Goal: Information Seeking & Learning: Learn about a topic

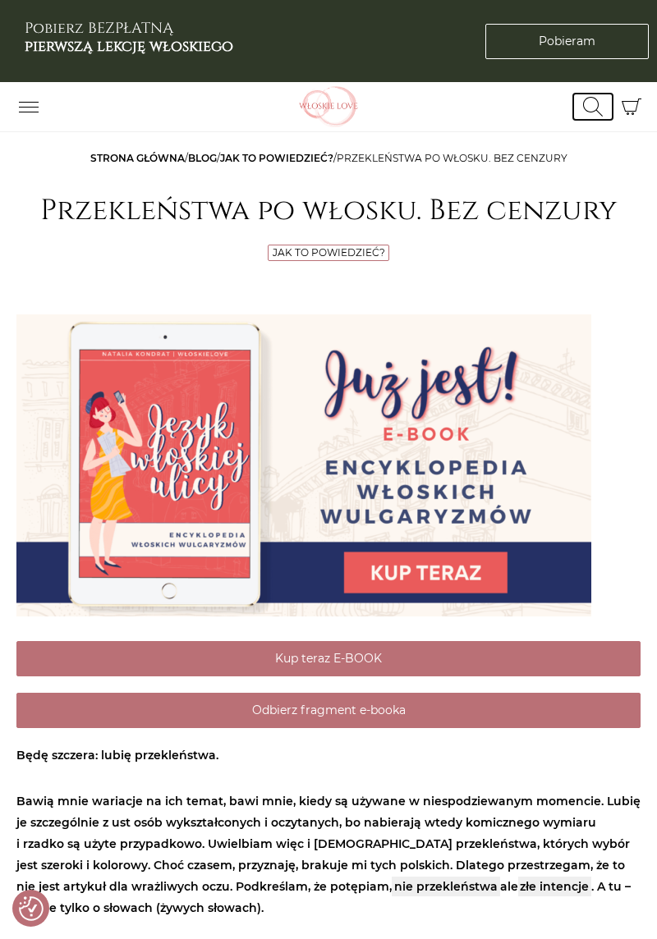
click at [587, 106] on icon "Przełącz formularz wyszukiwania" at bounding box center [593, 107] width 20 height 20
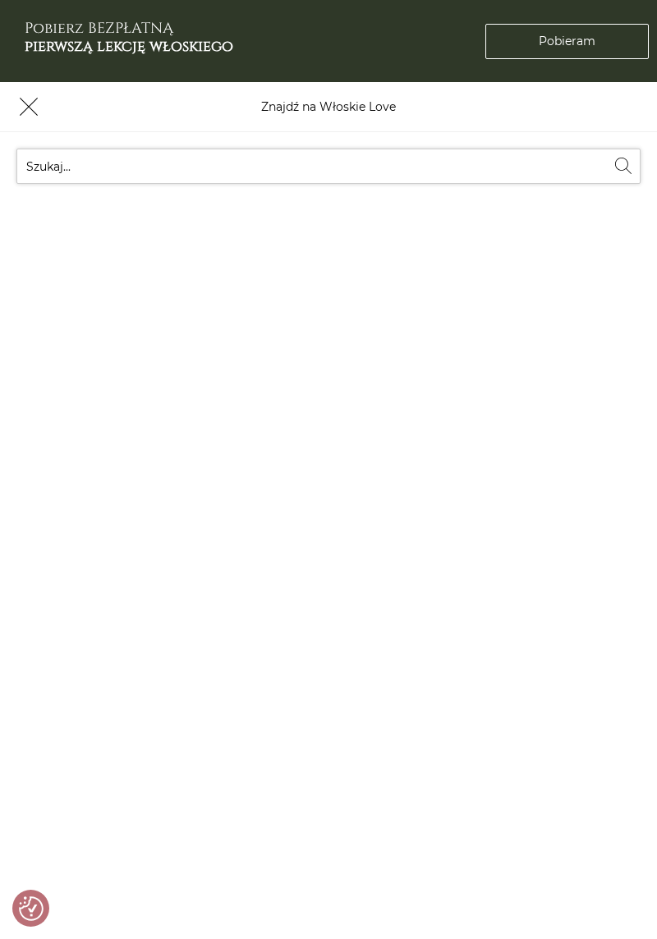
click at [308, 165] on input "Szukaj..." at bounding box center [328, 166] width 624 height 35
type input "Potere"
click at [605, 149] on button "Wyszukaj" at bounding box center [622, 165] width 35 height 33
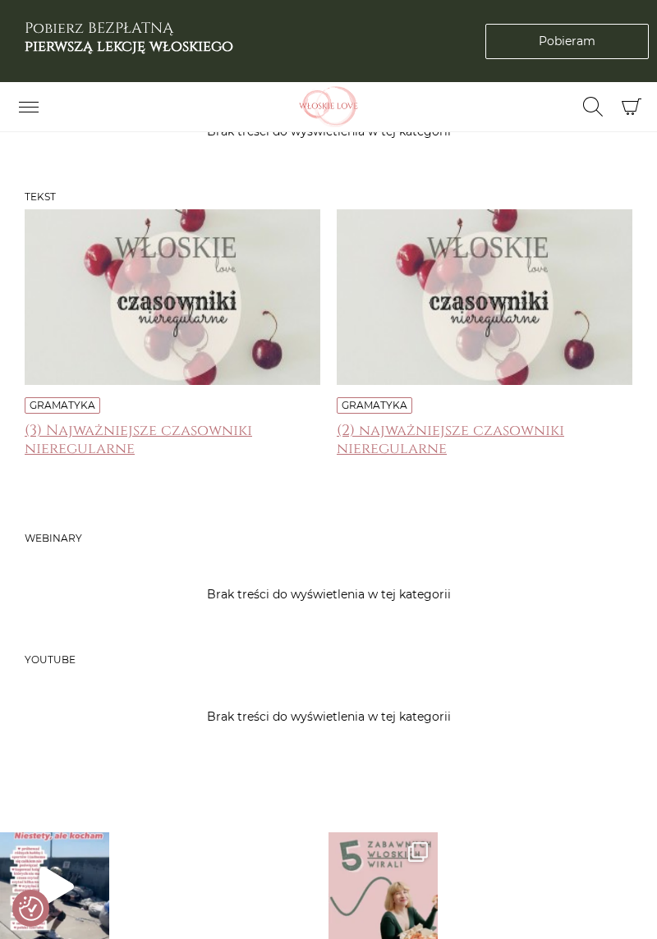
scroll to position [329, 0]
click at [161, 440] on h4 "(3) Najważniejsze czasowniki nieregularne" at bounding box center [172, 437] width 295 height 33
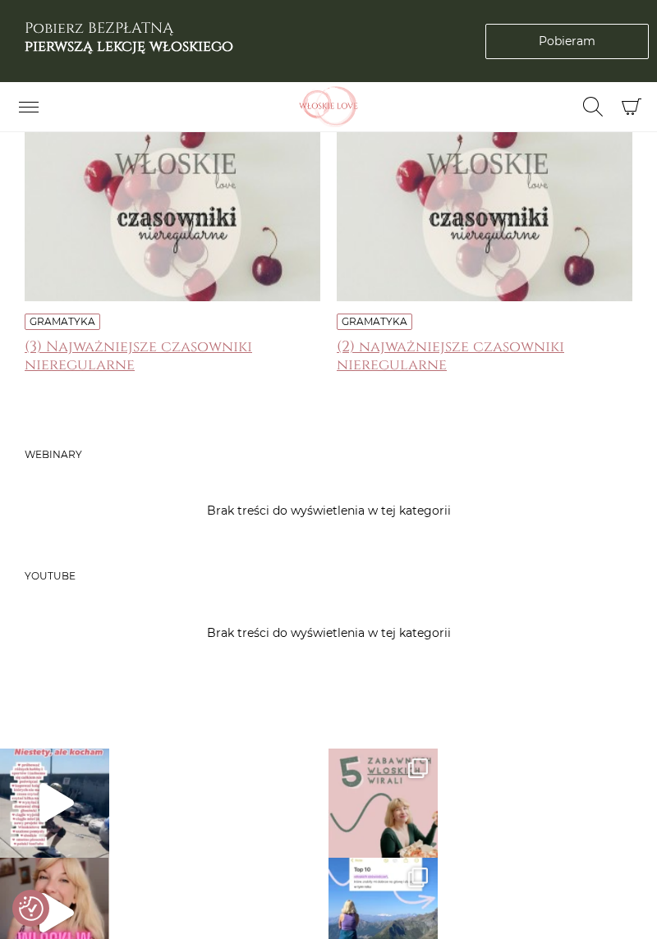
scroll to position [434, 0]
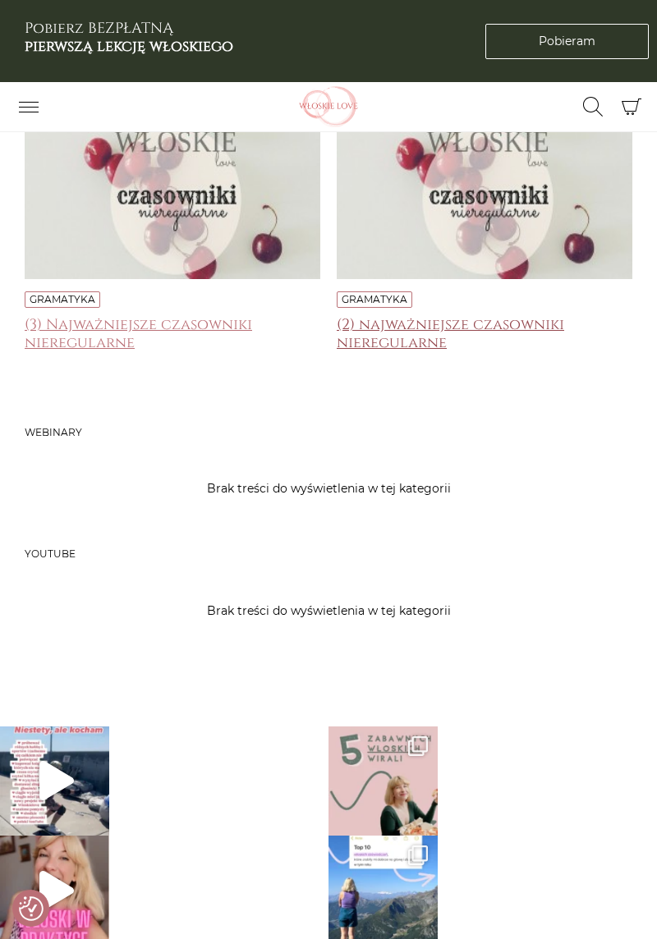
click at [399, 335] on h4 "(2) najważniejsze czasowniki nieregularne" at bounding box center [483, 332] width 295 height 33
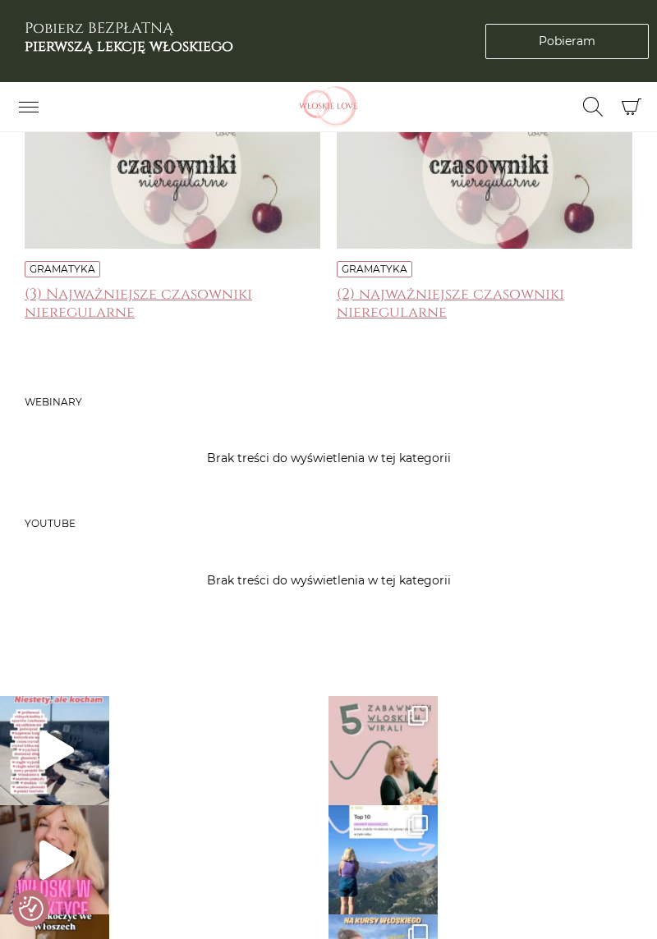
scroll to position [487, 0]
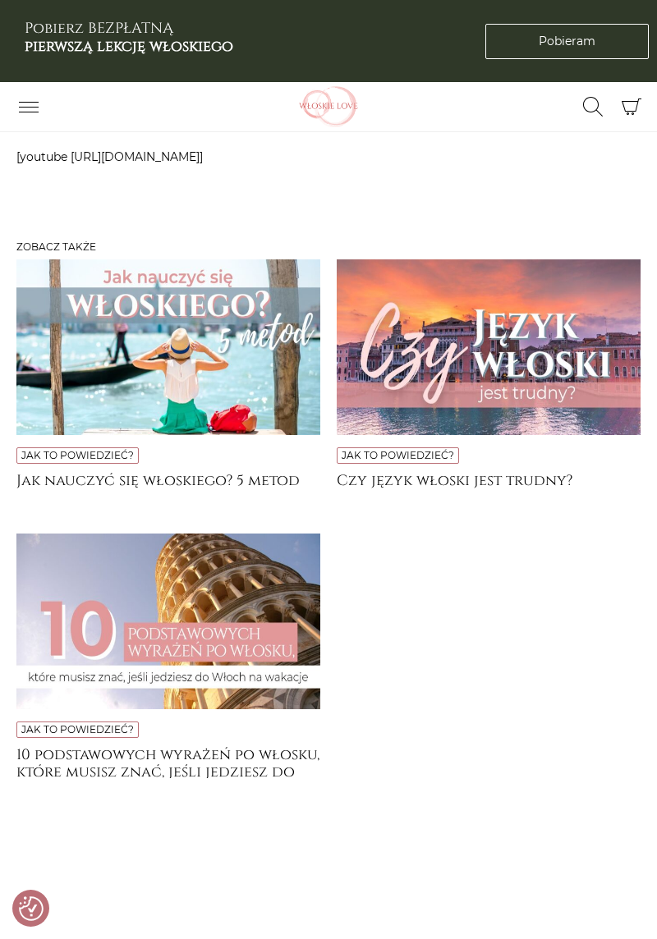
scroll to position [4834, 0]
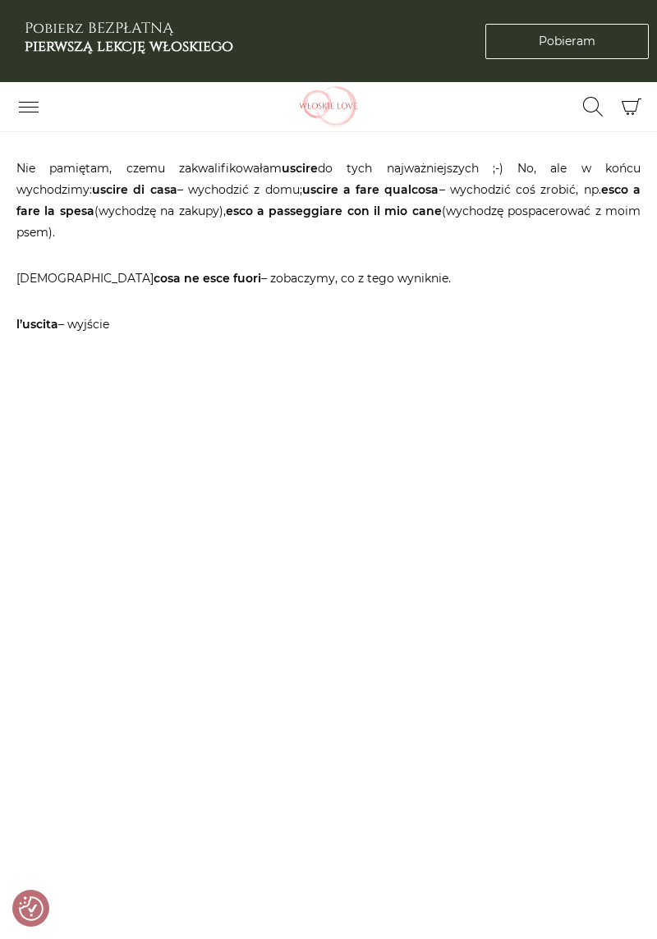
scroll to position [3432, 0]
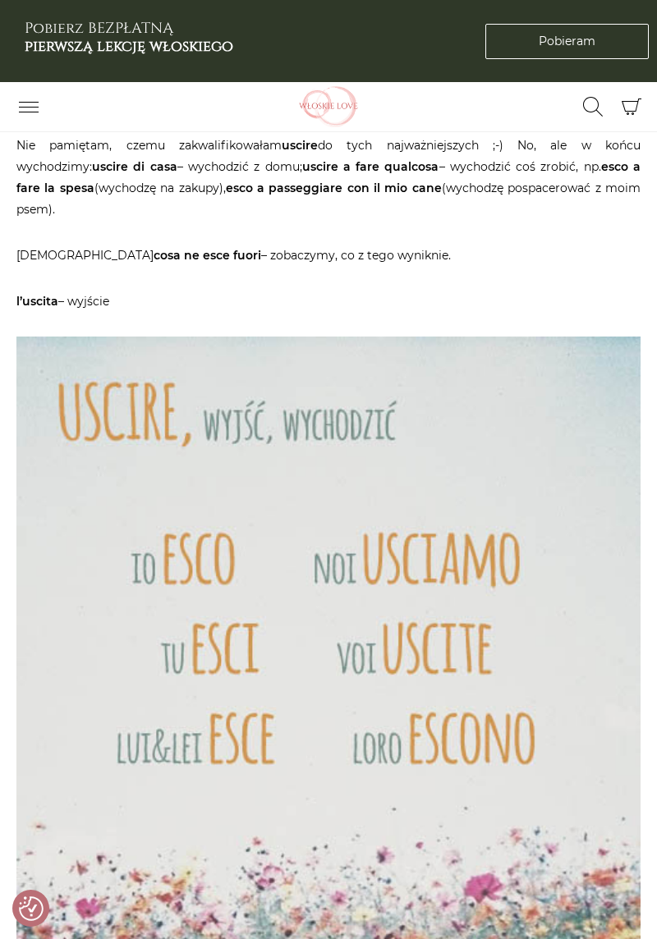
click at [591, 671] on img at bounding box center [328, 759] width 624 height 847
